Goal: Task Accomplishment & Management: Manage account settings

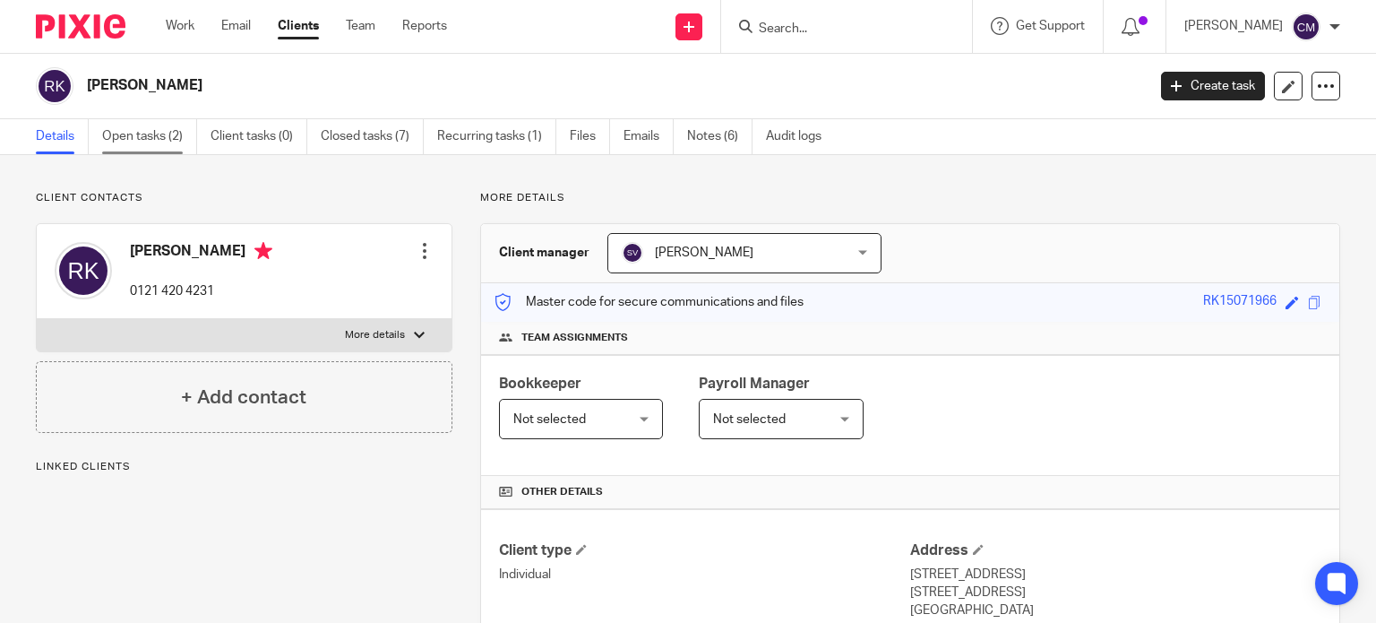
click at [115, 128] on link "Open tasks (2)" at bounding box center [149, 136] width 95 height 35
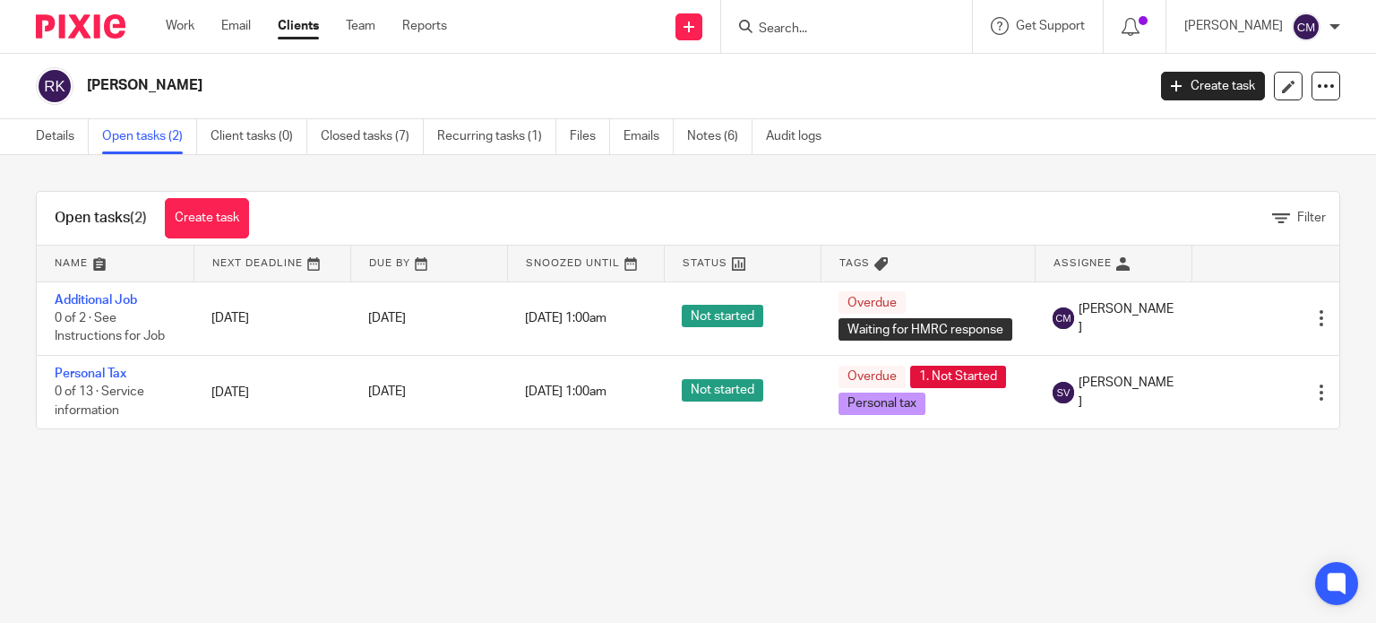
click at [63, 135] on link "Details" at bounding box center [62, 136] width 53 height 35
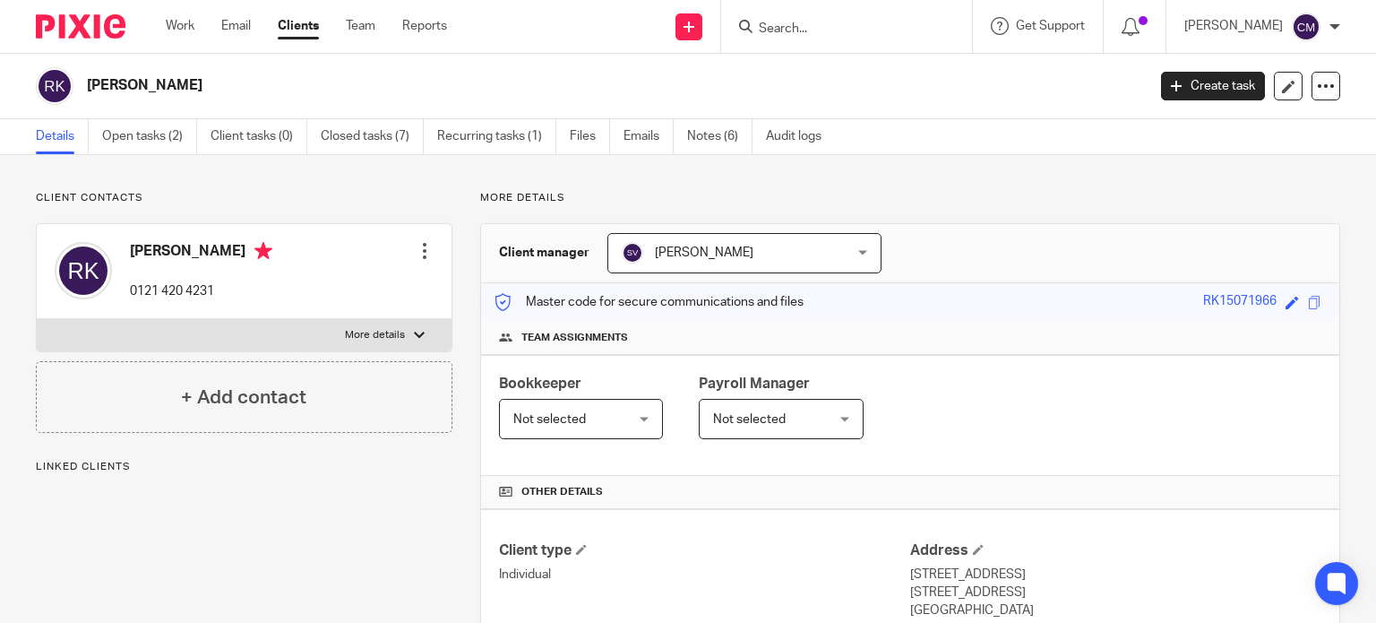
click at [374, 323] on label "More details" at bounding box center [244, 335] width 415 height 32
click at [37, 319] on input "More details" at bounding box center [36, 318] width 1 height 1
checkbox input "true"
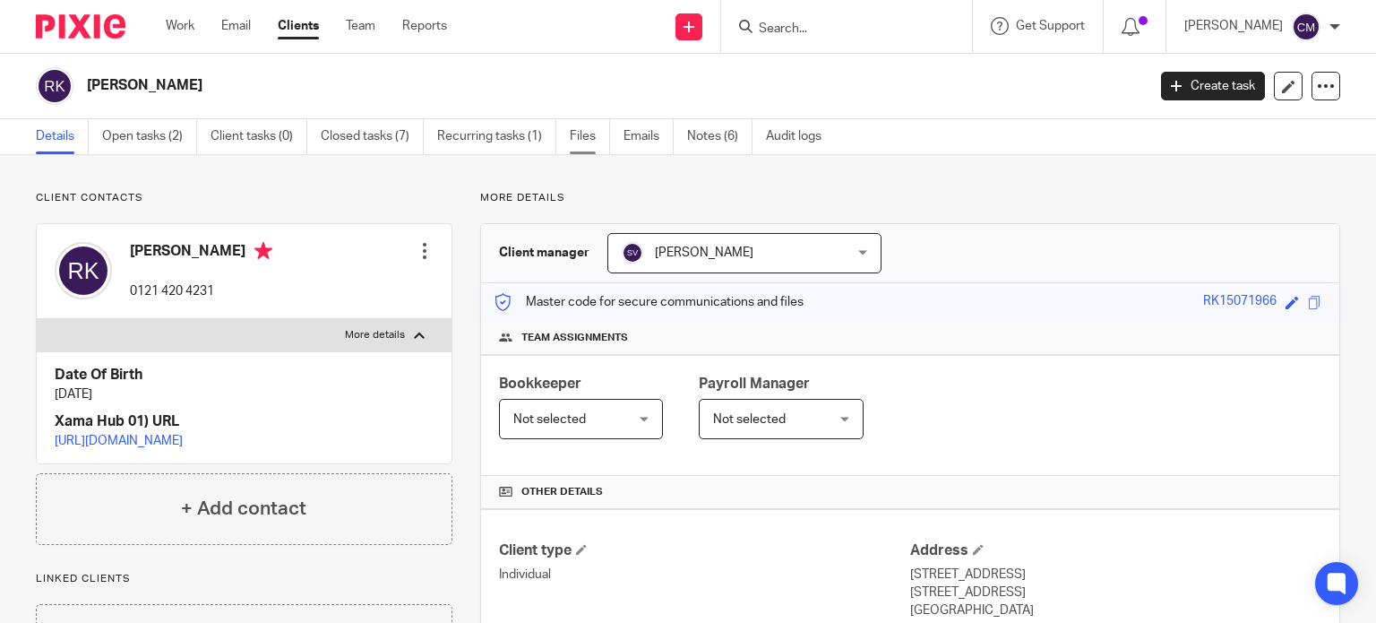
click at [575, 135] on link "Files" at bounding box center [590, 136] width 40 height 35
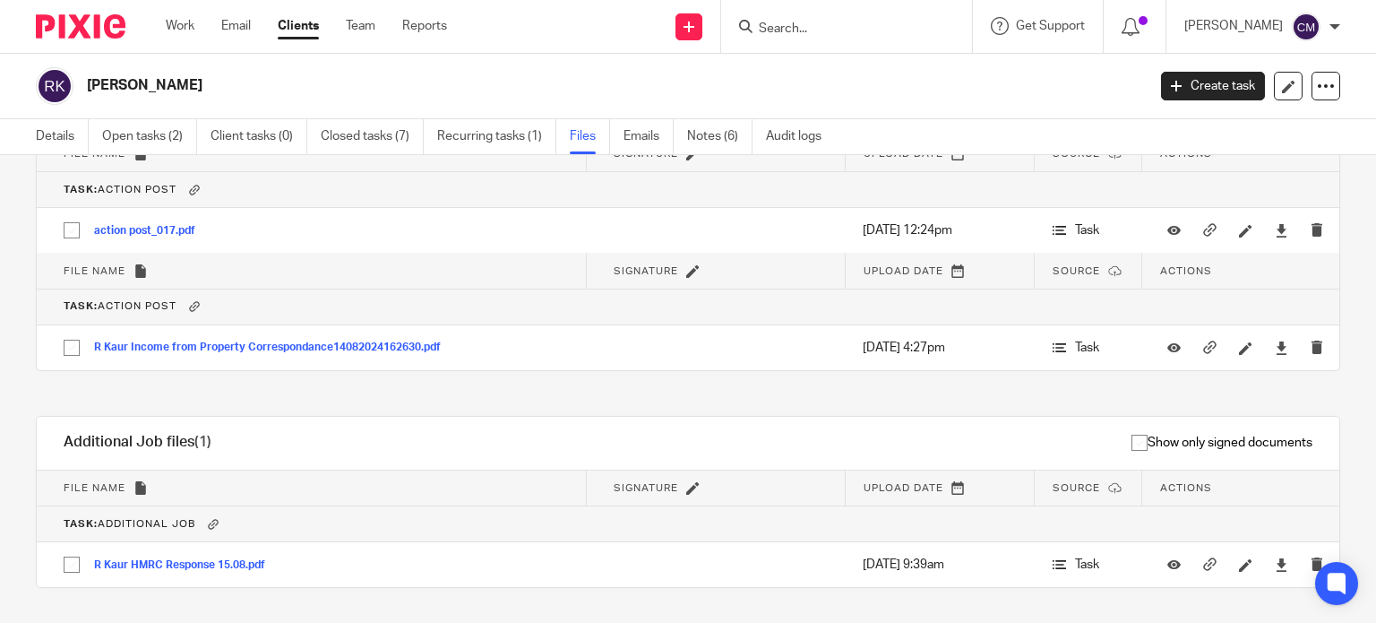
scroll to position [1206, 0]
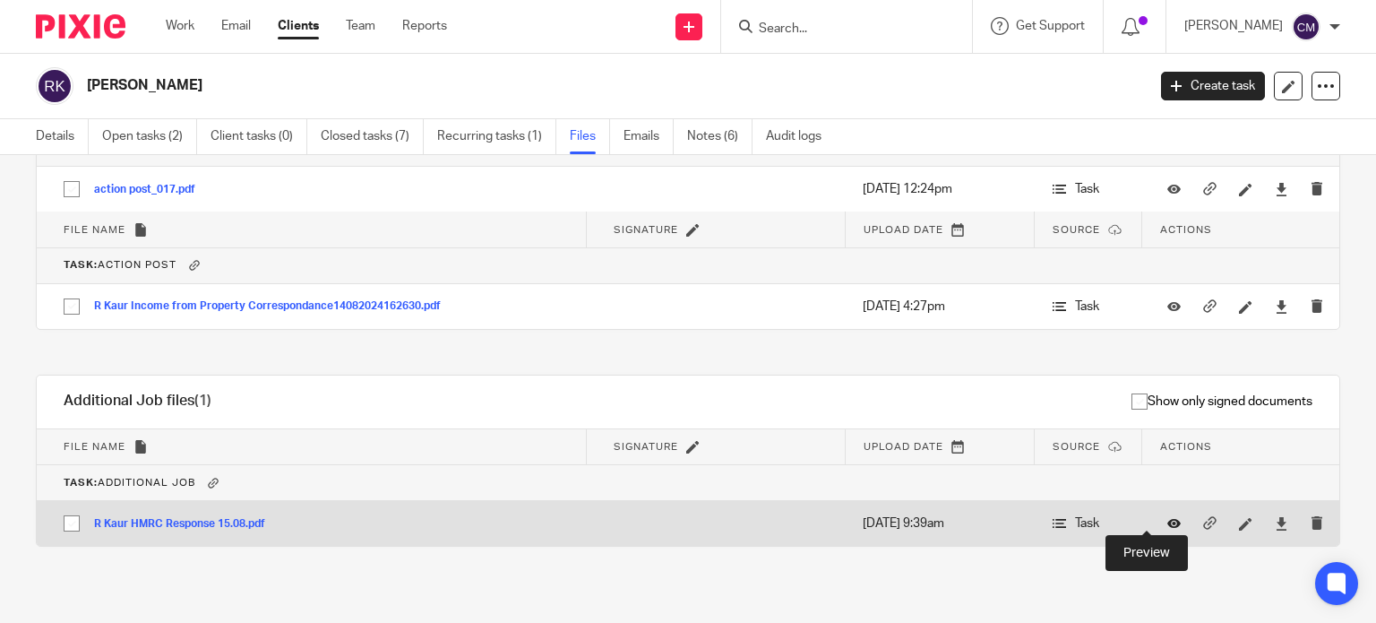
click at [1167, 517] on icon at bounding box center [1173, 523] width 13 height 13
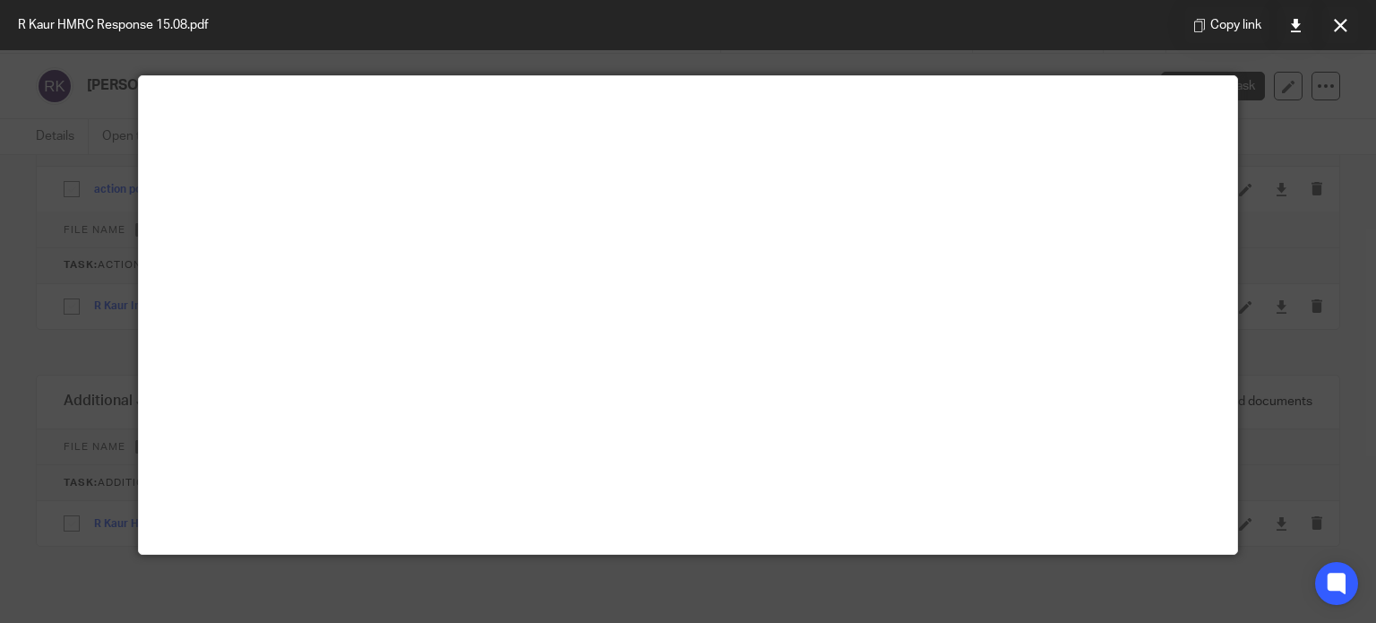
scroll to position [125, 0]
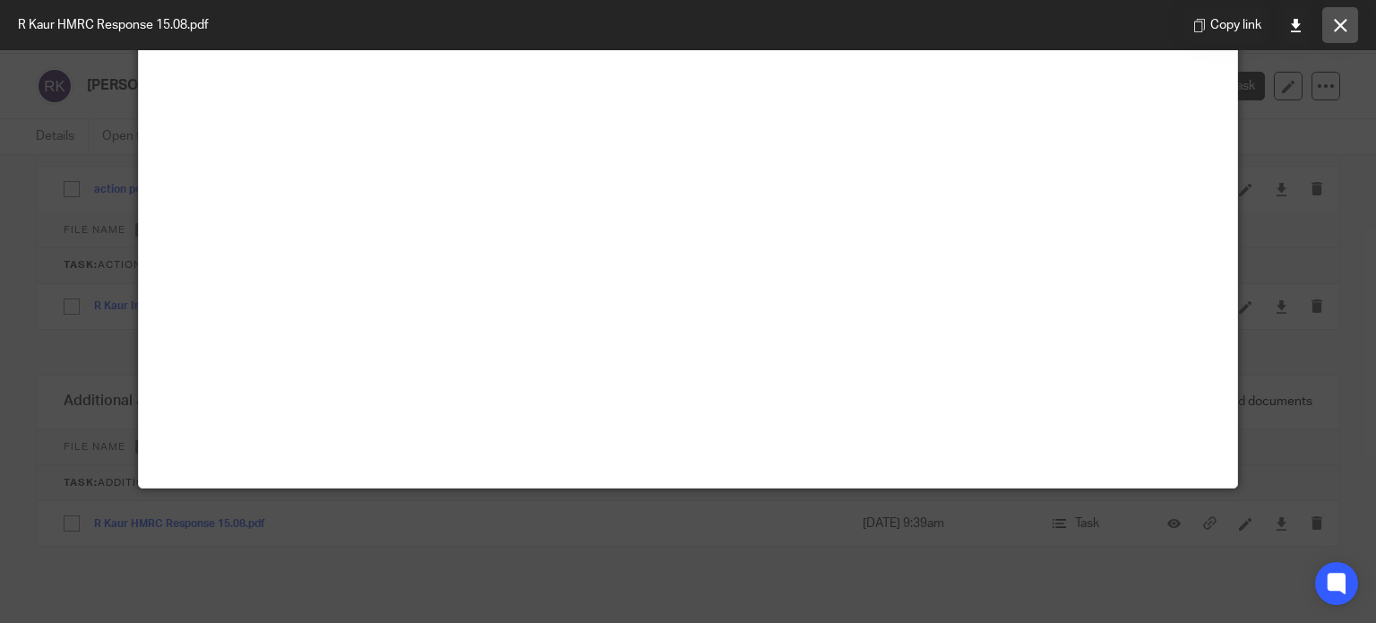
click at [1324, 17] on button at bounding box center [1340, 25] width 36 height 36
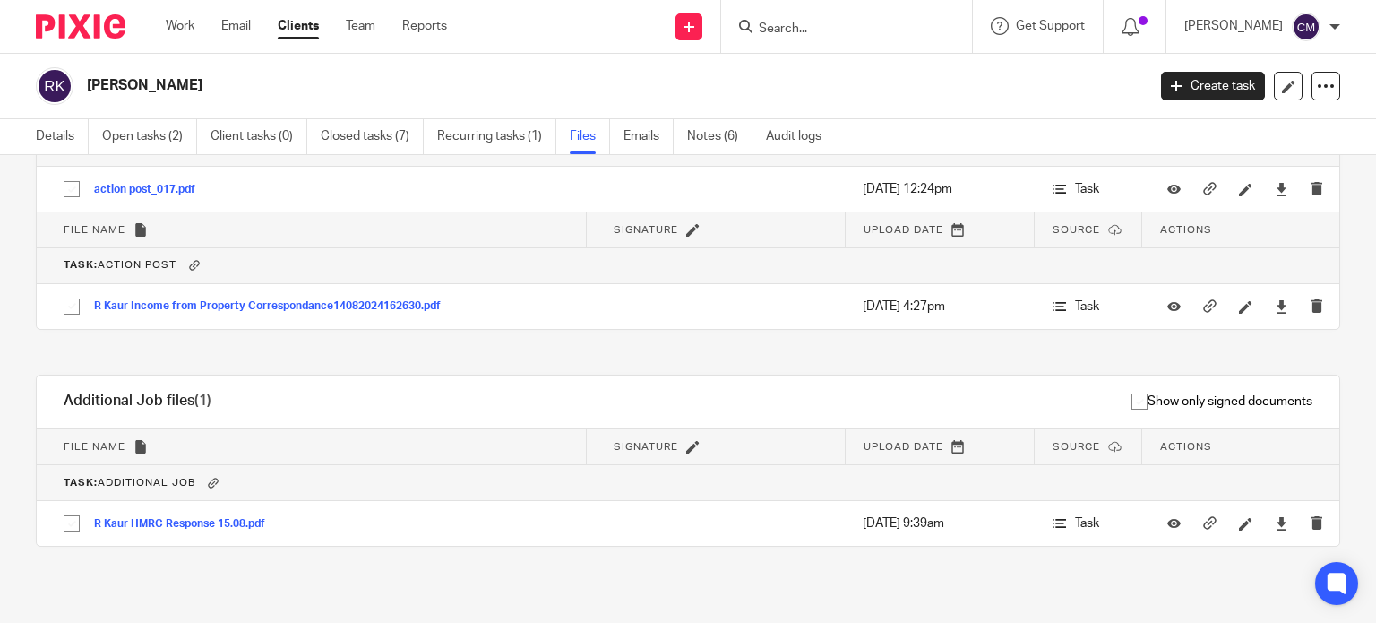
click at [835, 28] on input "Search" at bounding box center [837, 29] width 161 height 16
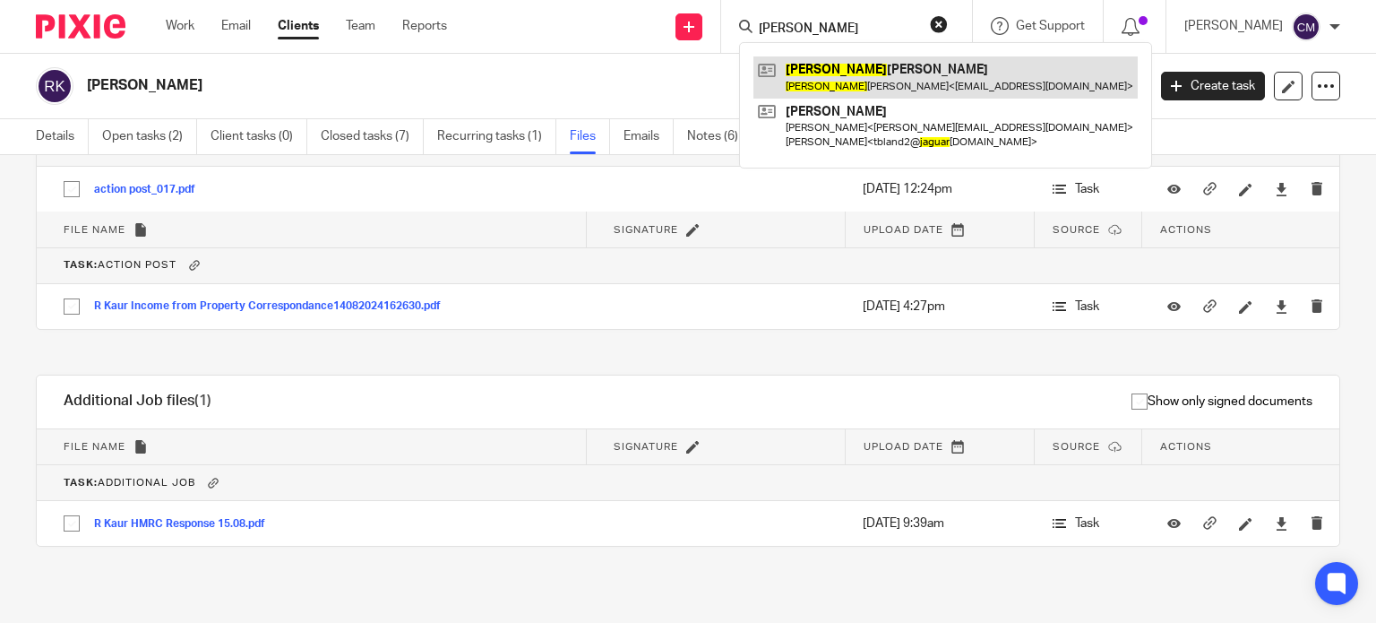
type input "jagtar"
click at [848, 60] on link at bounding box center [945, 76] width 384 height 41
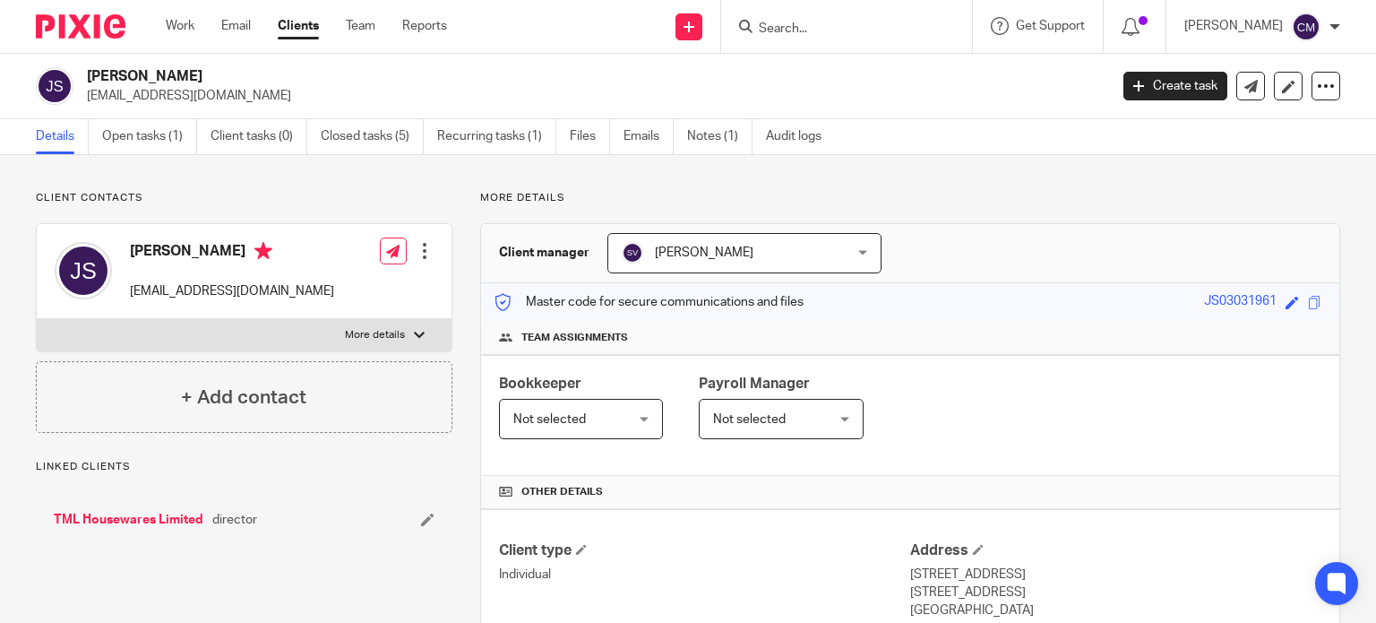
click at [389, 339] on p "More details" at bounding box center [375, 335] width 60 height 14
click at [37, 319] on input "More details" at bounding box center [36, 318] width 1 height 1
checkbox input "true"
